Goal: Navigation & Orientation: Find specific page/section

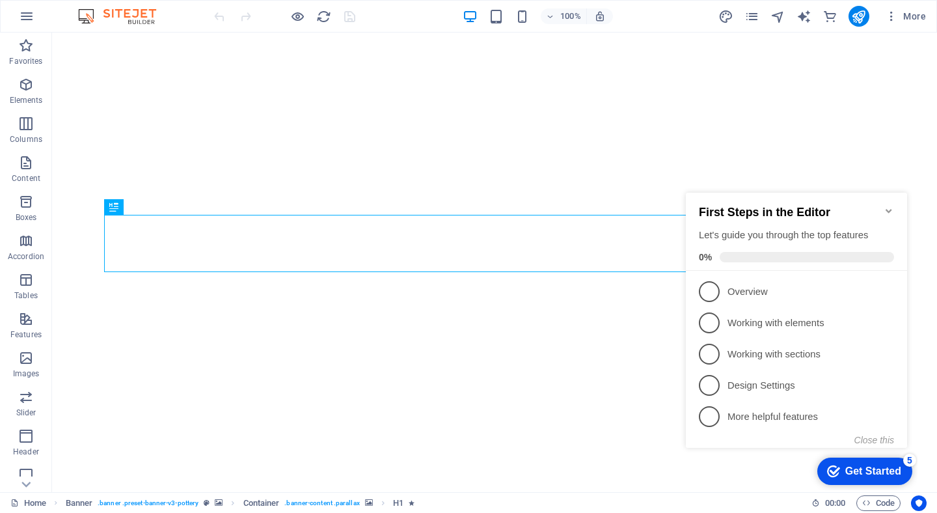
click at [889, 206] on icon "Minimize checklist" at bounding box center [889, 211] width 10 height 10
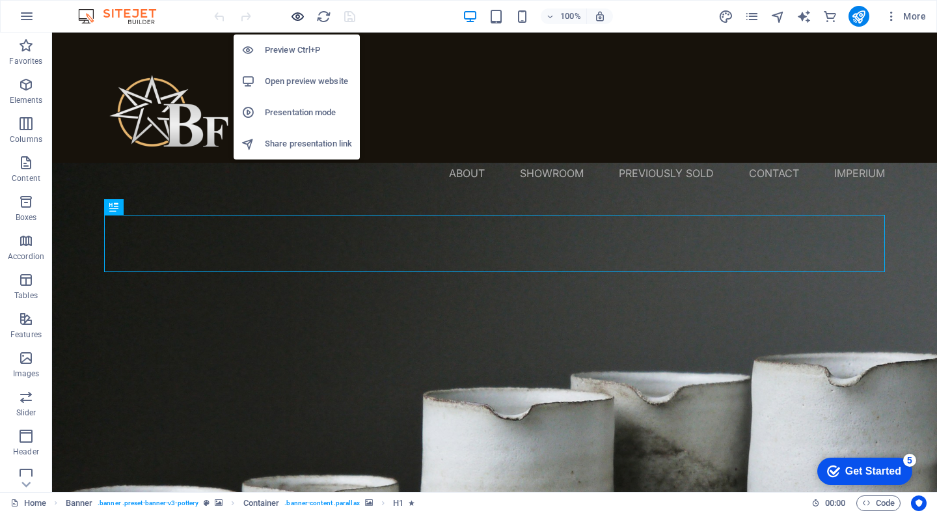
click at [293, 17] on icon "button" at bounding box center [297, 16] width 15 height 15
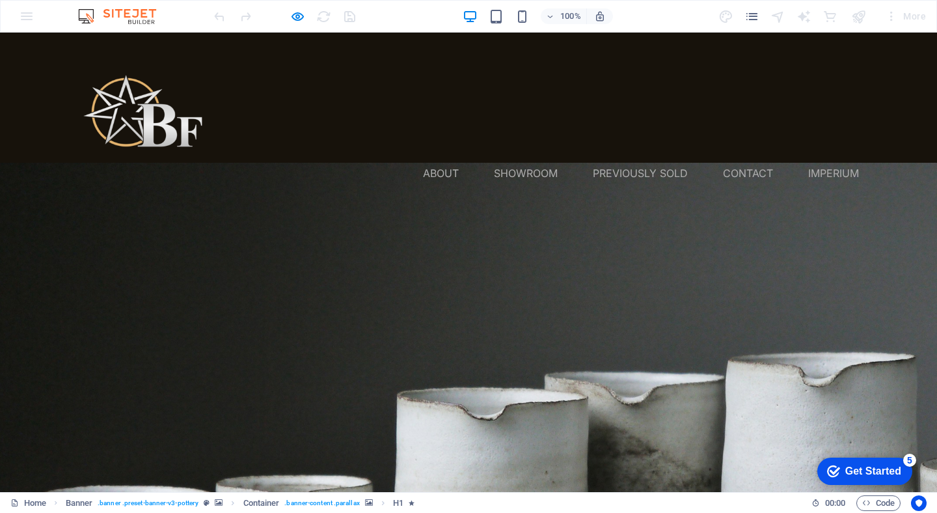
click at [530, 163] on link "Showroom" at bounding box center [526, 173] width 64 height 21
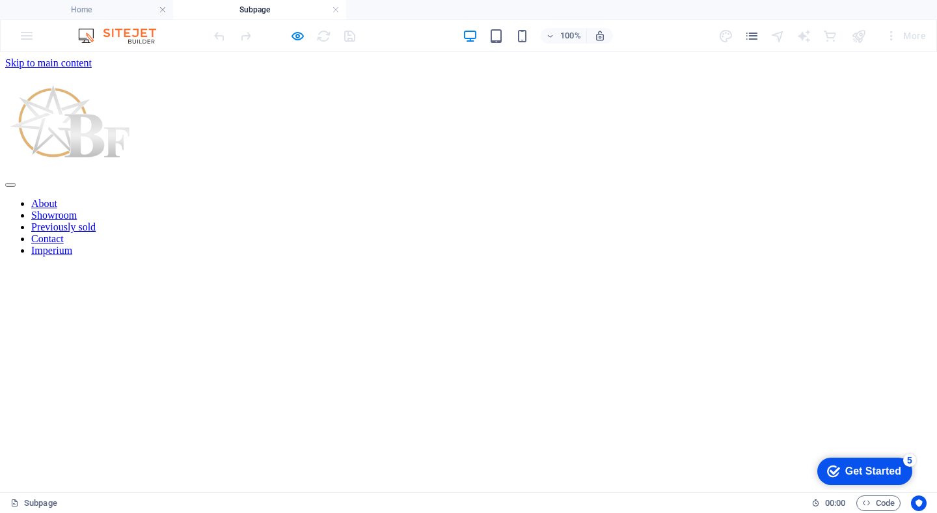
click at [615, 198] on nav "About Showroom Previously sold Contact Imperium" at bounding box center [468, 227] width 926 height 59
click at [438, 198] on nav "About Showroom Previously sold Contact Imperium" at bounding box center [468, 227] width 926 height 59
click at [598, 198] on nav "About Showroom Previously sold Contact Imperium" at bounding box center [468, 227] width 926 height 59
click at [740, 198] on nav "About Showroom Previously sold Contact Imperium" at bounding box center [468, 227] width 926 height 59
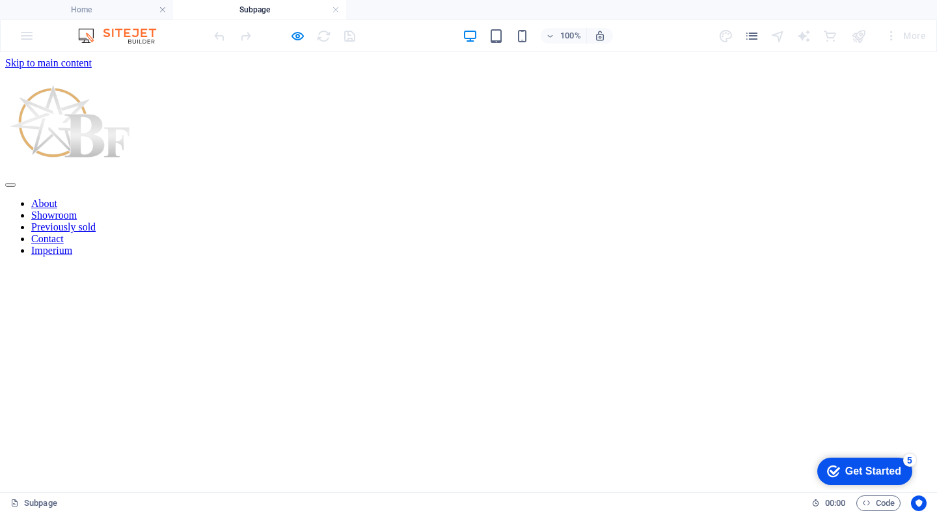
click at [837, 198] on nav "About Showroom Previously sold Contact Imperium" at bounding box center [468, 227] width 926 height 59
click at [290, 31] on icon "button" at bounding box center [297, 36] width 15 height 15
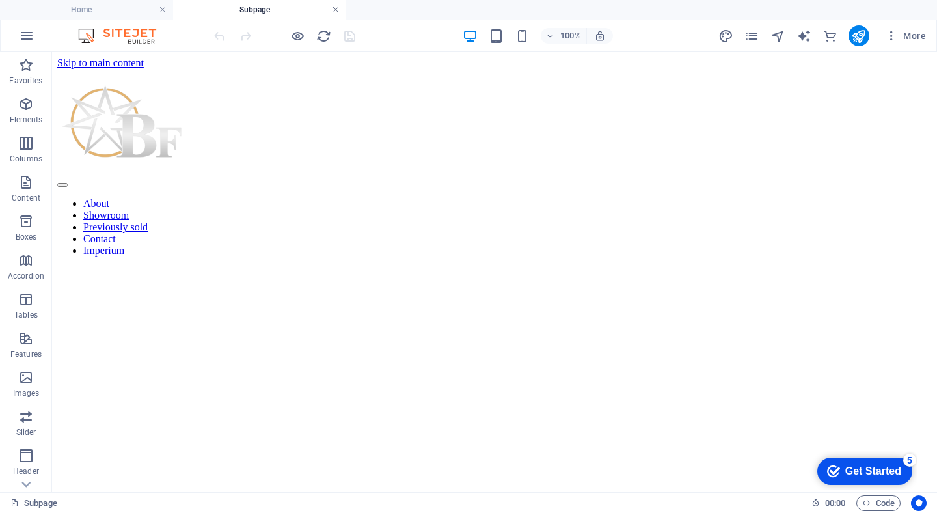
click at [337, 14] on link at bounding box center [336, 10] width 8 height 12
